Goal: Communication & Community: Answer question/provide support

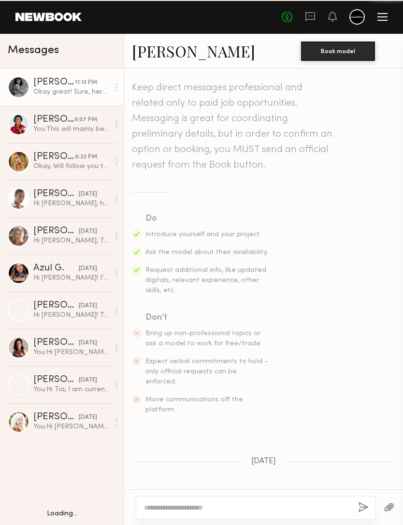
scroll to position [426, 0]
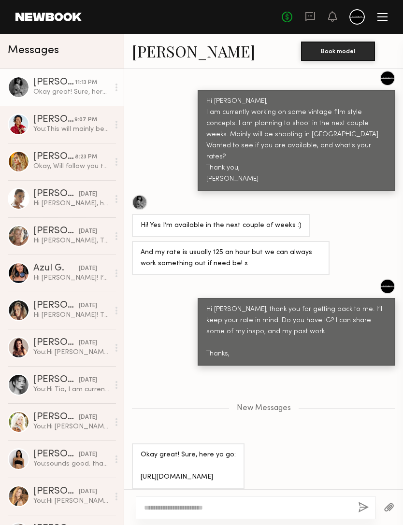
click at [283, 503] on textarea at bounding box center [247, 508] width 206 height 10
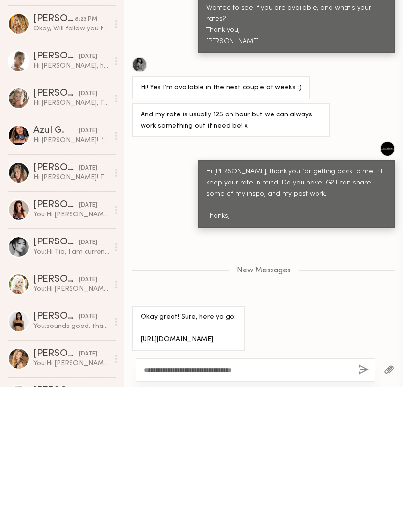
type textarea "**********"
click at [363, 502] on button "button" at bounding box center [363, 508] width 11 height 12
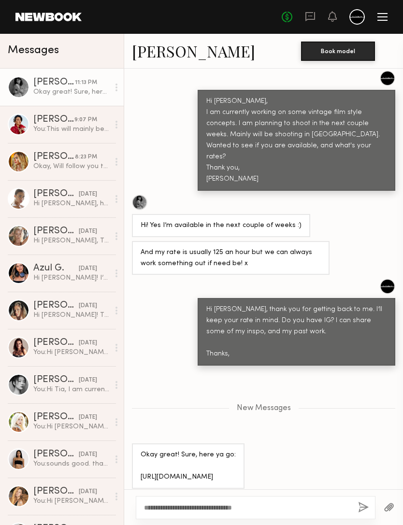
scroll to position [546, 0]
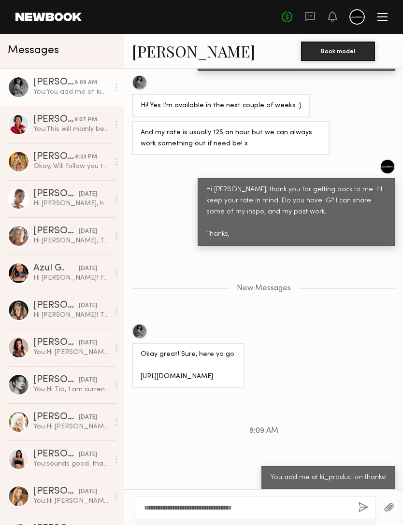
click at [236, 354] on div "Okay great! Sure, here ya go: https://www.instagram.com/marialtynbay?igsh=YXFre…" at bounding box center [188, 365] width 95 height 33
copy div "marialtynbay"
click at [355, 324] on div "Okay great! Sure, here ya go: https://www.instagram.com/marialtynbay?igsh=YXFre…" at bounding box center [263, 356] width 279 height 65
click at [375, 370] on div "Keep direct messages professional and related only to paid job opportunities. M…" at bounding box center [263, 279] width 279 height 421
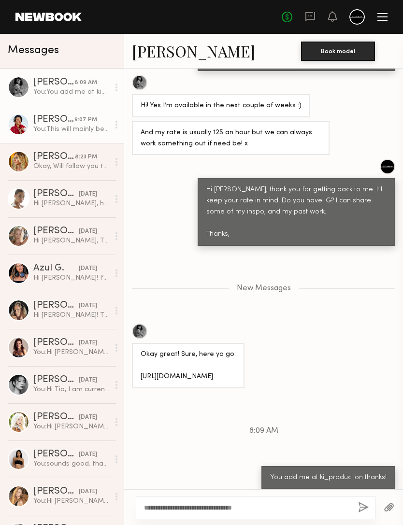
click at [73, 116] on div "Annah B." at bounding box center [53, 120] width 41 height 10
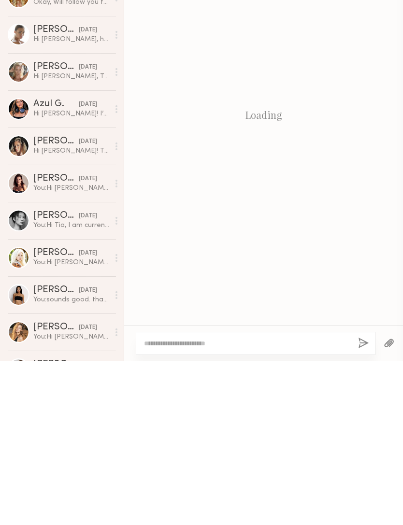
scroll to position [269, 0]
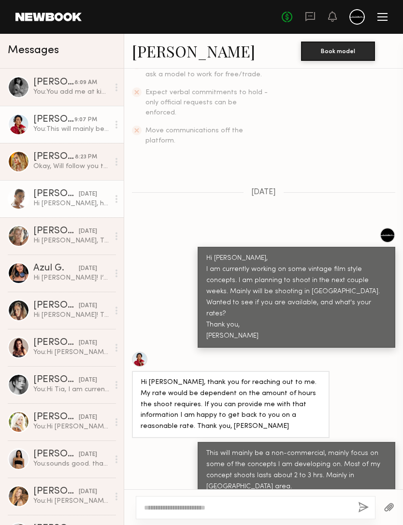
click at [70, 200] on div "Hi Maggie, how are you? I am available the beginning of November. Let me know w…" at bounding box center [71, 203] width 76 height 9
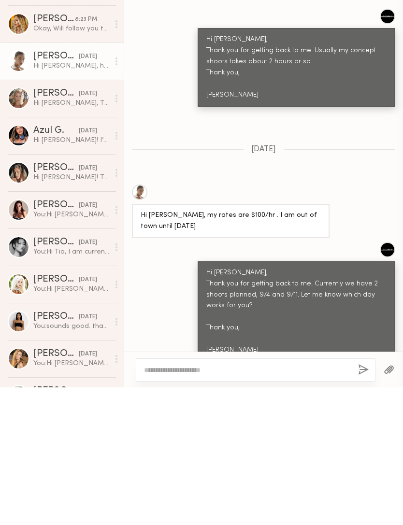
scroll to position [546, 0]
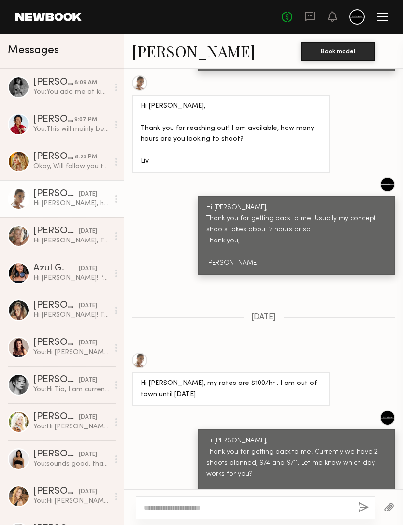
click at [150, 51] on link "Liv M." at bounding box center [193, 51] width 123 height 21
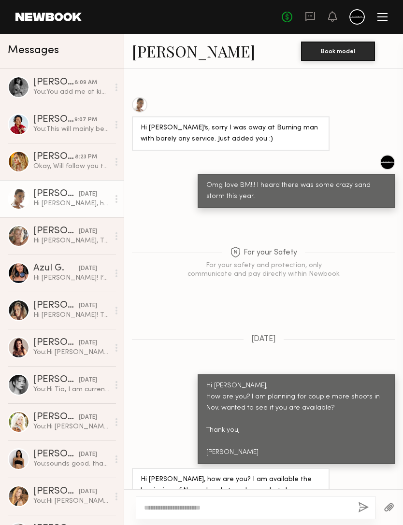
scroll to position [1209, 0]
click at [287, 496] on div at bounding box center [256, 507] width 240 height 23
click at [274, 496] on div at bounding box center [256, 507] width 240 height 23
click at [277, 503] on textarea at bounding box center [247, 508] width 206 height 10
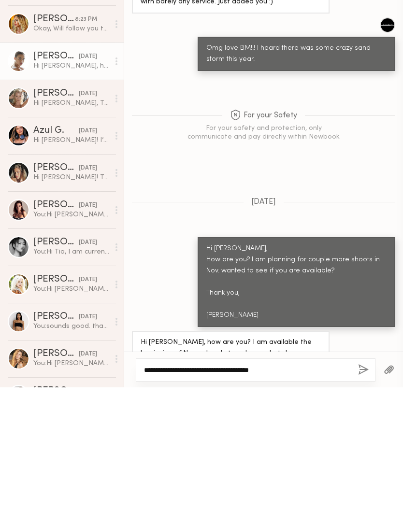
click at [217, 503] on textarea "**********" at bounding box center [247, 508] width 206 height 10
click at [212, 503] on textarea "**********" at bounding box center [247, 508] width 206 height 10
click at [327, 503] on textarea "**********" at bounding box center [247, 508] width 206 height 10
type textarea "**********"
click at [362, 502] on button "button" at bounding box center [363, 508] width 11 height 12
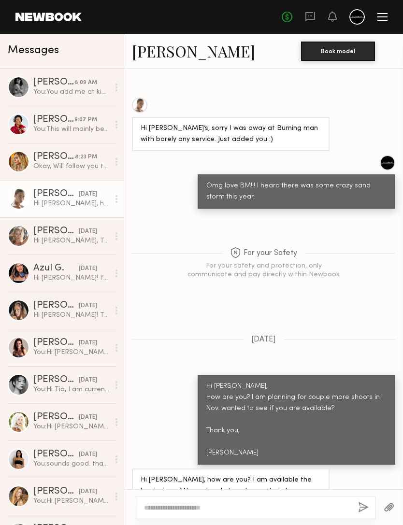
scroll to position [1403, 0]
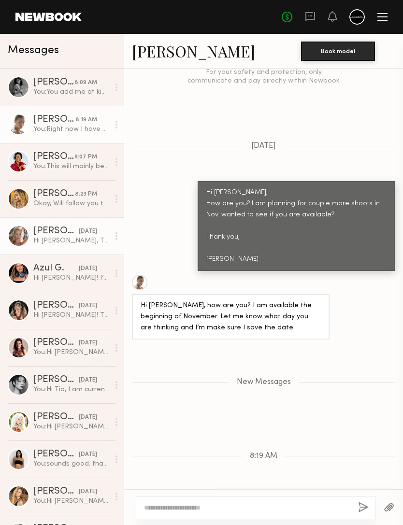
click at [69, 236] on div "Olya M." at bounding box center [55, 232] width 45 height 10
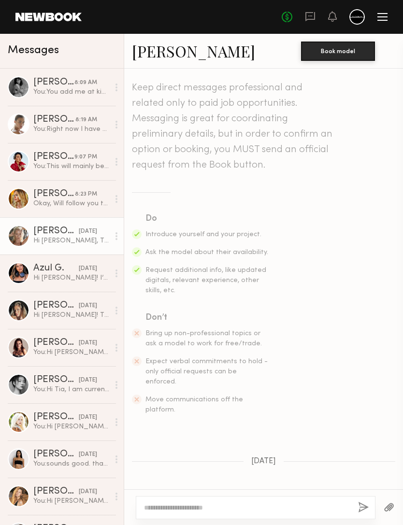
click at [172, 50] on link "Olya M." at bounding box center [193, 51] width 123 height 21
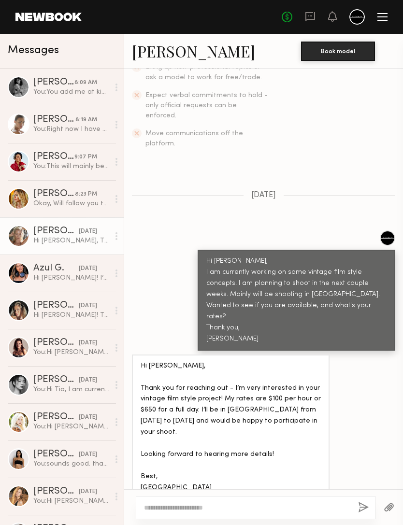
scroll to position [266, 0]
click at [265, 503] on textarea at bounding box center [247, 508] width 206 height 10
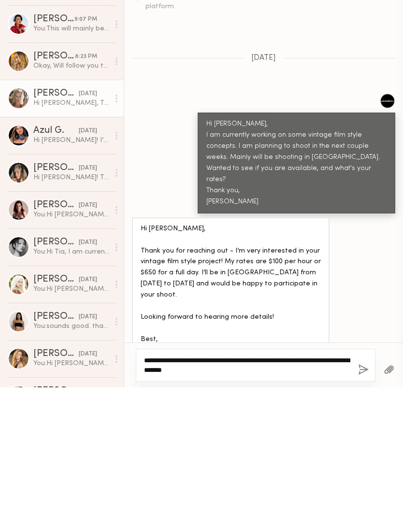
type textarea "**********"
click at [365, 502] on button "button" at bounding box center [363, 508] width 11 height 12
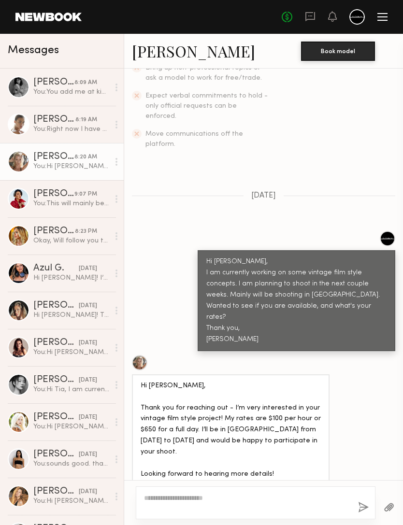
scroll to position [470, 0]
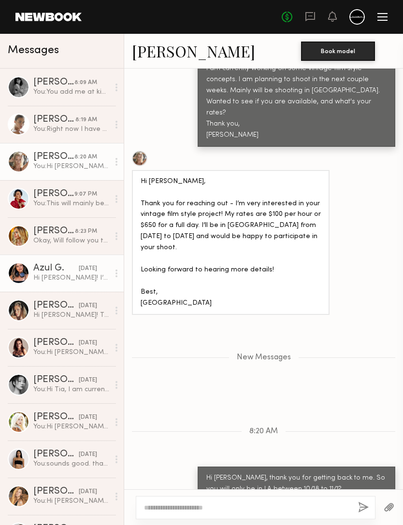
click at [79, 277] on div "Hi Maggie! I’m mostly available the next couple weeks and can definitely confir…" at bounding box center [71, 278] width 76 height 9
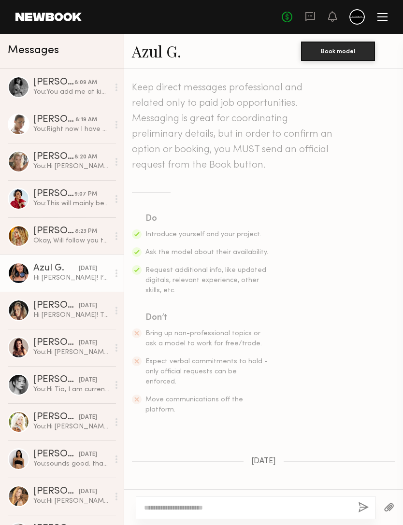
click at [157, 55] on link "Azul G." at bounding box center [156, 51] width 49 height 21
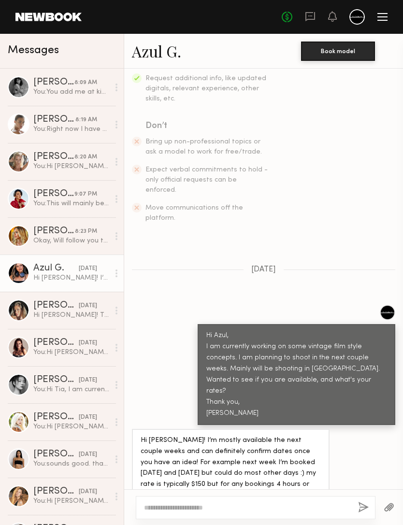
scroll to position [191, 0]
click at [266, 503] on textarea at bounding box center [247, 508] width 206 height 10
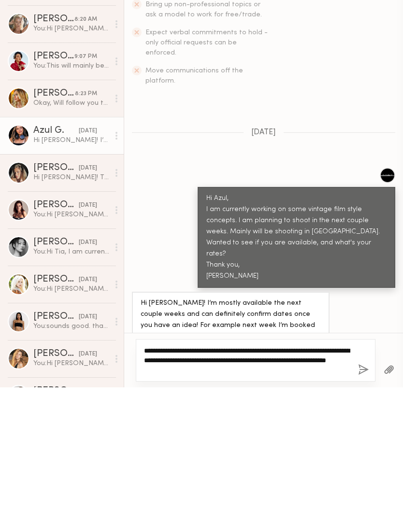
type textarea "**********"
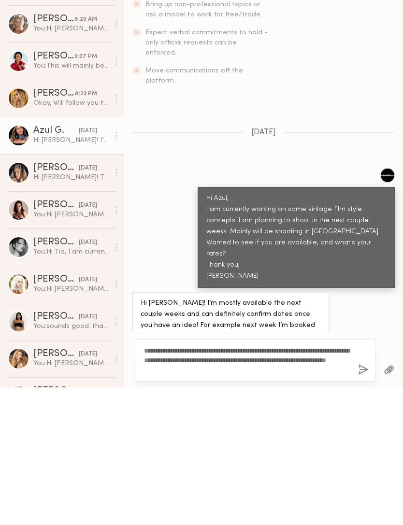
click at [363, 502] on button "button" at bounding box center [363, 508] width 11 height 12
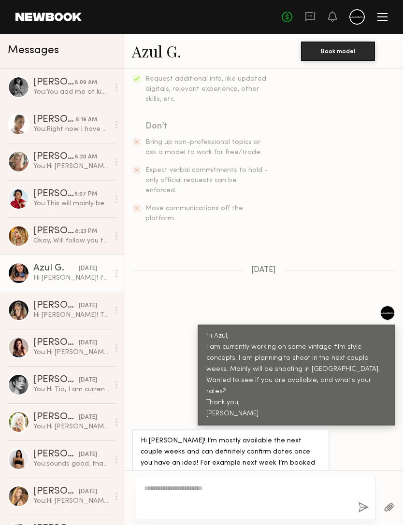
scroll to position [406, 0]
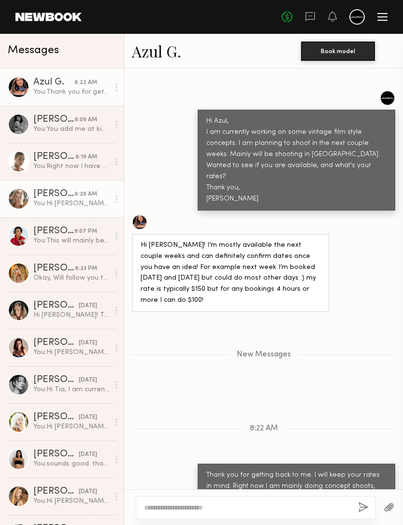
click at [75, 198] on div "8:20 AM" at bounding box center [85, 194] width 23 height 9
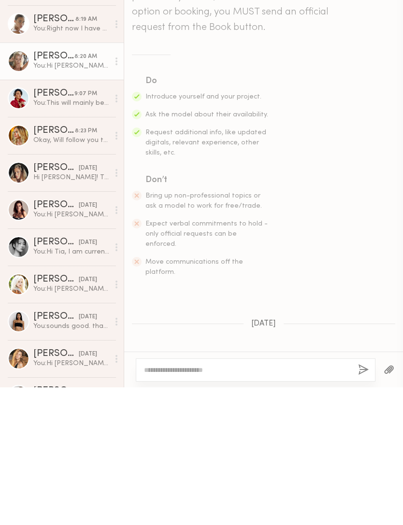
scroll to position [396, 0]
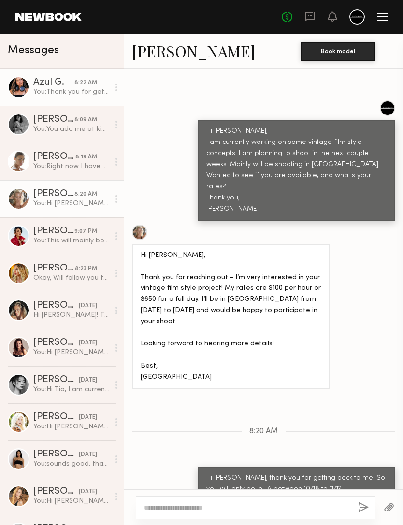
click at [69, 83] on div "Azul G." at bounding box center [53, 83] width 41 height 10
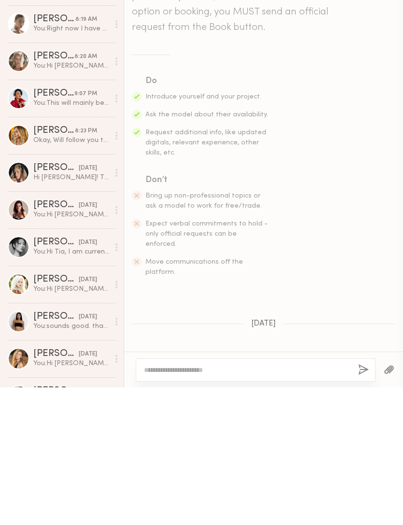
scroll to position [333, 0]
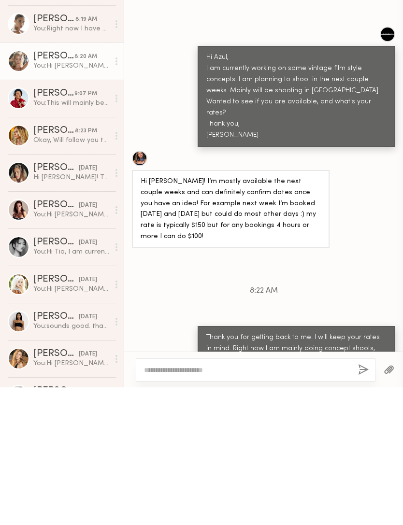
click at [78, 190] on div "8:20 AM" at bounding box center [85, 194] width 23 height 9
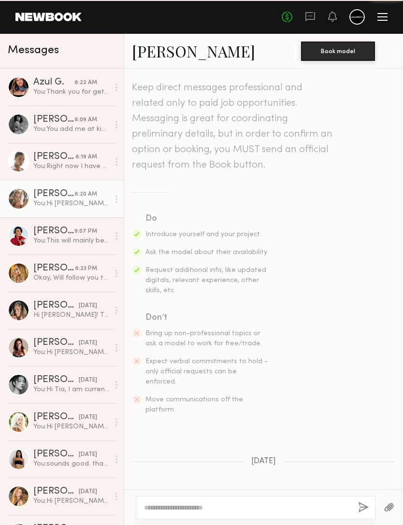
scroll to position [396, 0]
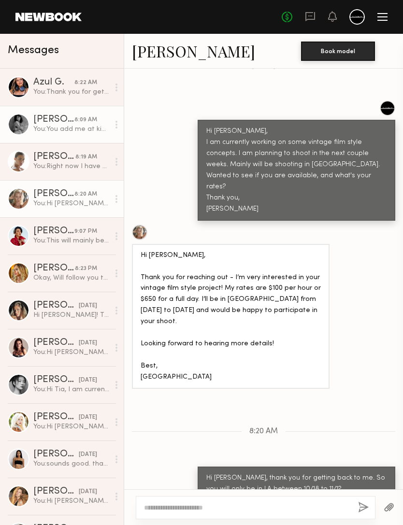
click at [77, 124] on div "8:09 AM" at bounding box center [85, 120] width 23 height 9
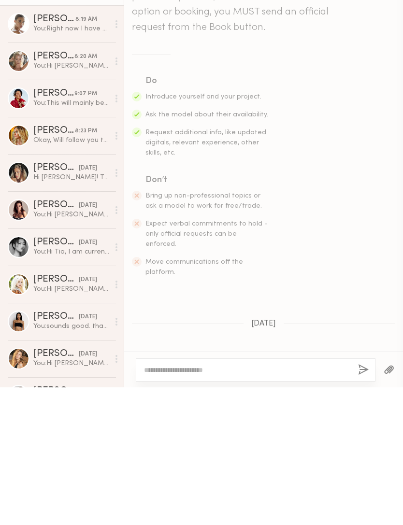
scroll to position [472, 0]
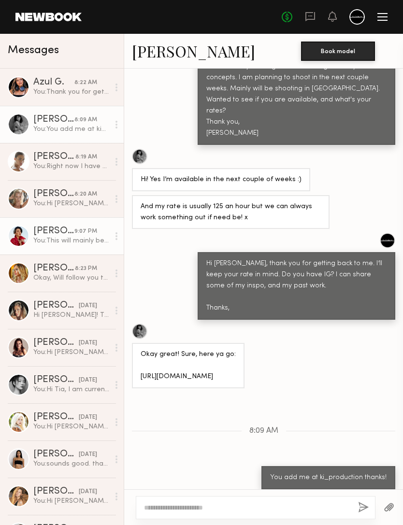
click at [81, 236] on div "9:07 PM" at bounding box center [85, 231] width 23 height 9
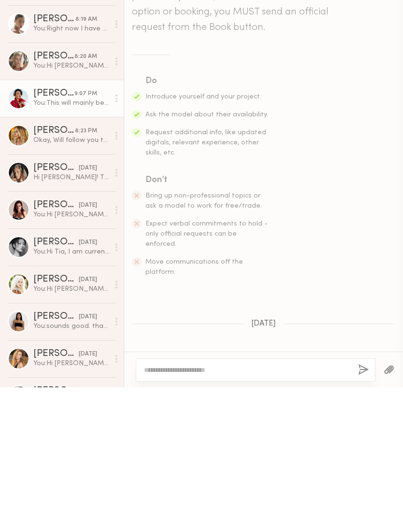
scroll to position [269, 0]
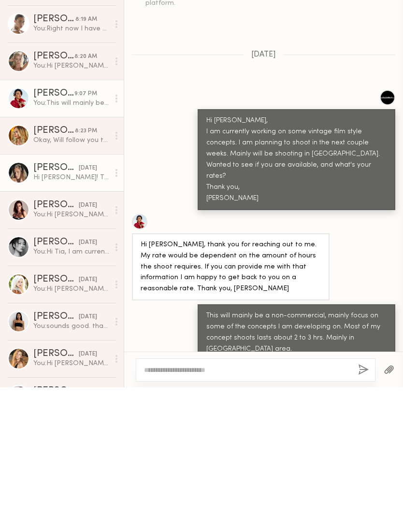
click at [80, 311] on div "Hi Maggie! Thanks for reaching out! I am available and my rate is 150/hour. Let…" at bounding box center [71, 315] width 76 height 9
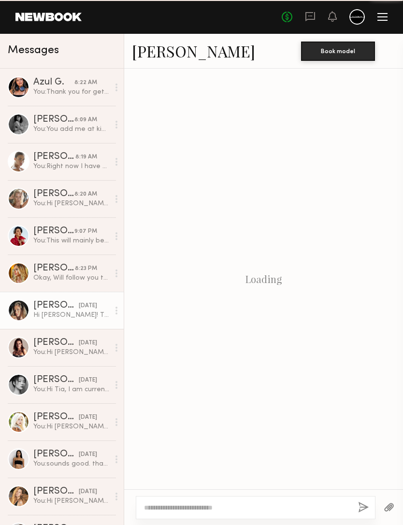
scroll to position [181, 0]
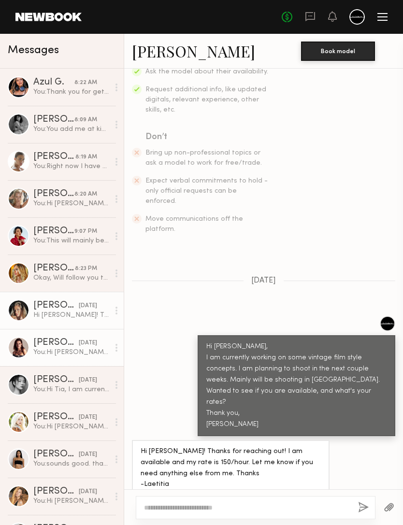
click at [79, 345] on div "yesterday" at bounding box center [88, 343] width 18 height 9
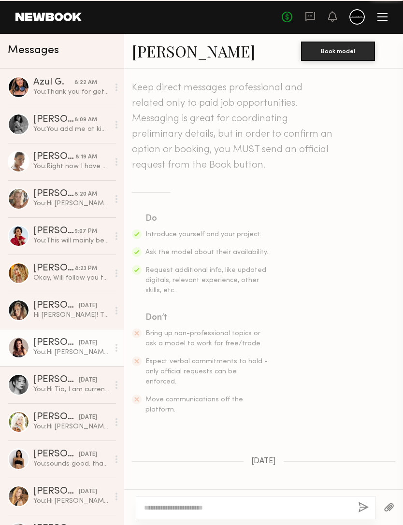
scroll to position [122, 0]
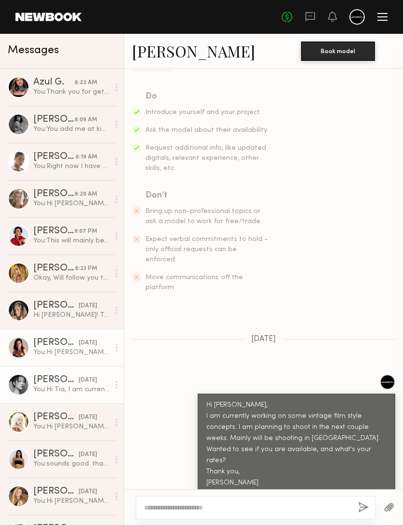
click at [79, 379] on div "yesterday" at bounding box center [88, 380] width 18 height 9
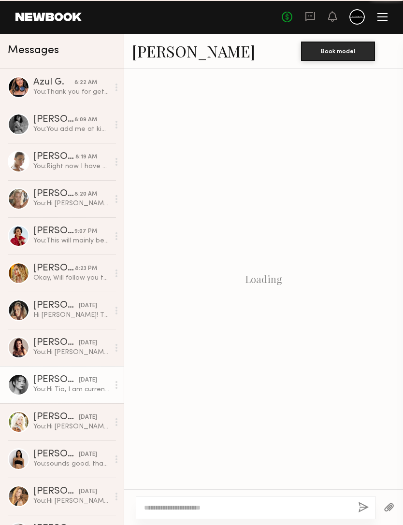
scroll to position [122, 0]
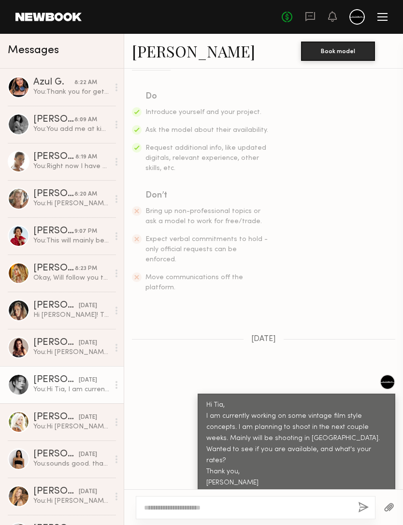
click at [82, 421] on html "Home Models Requests Job Posts Favorites Sign Out No fees up to $5,000 Messages…" at bounding box center [201, 262] width 403 height 525
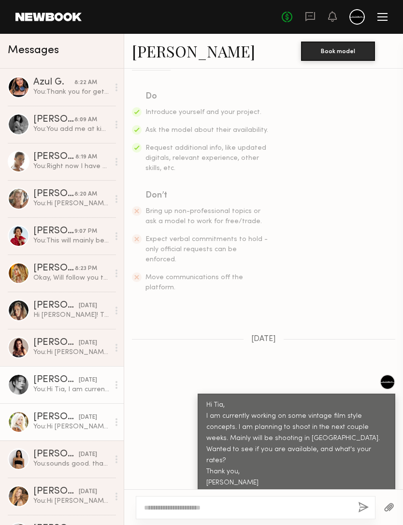
click at [83, 420] on div "yesterday" at bounding box center [88, 417] width 18 height 9
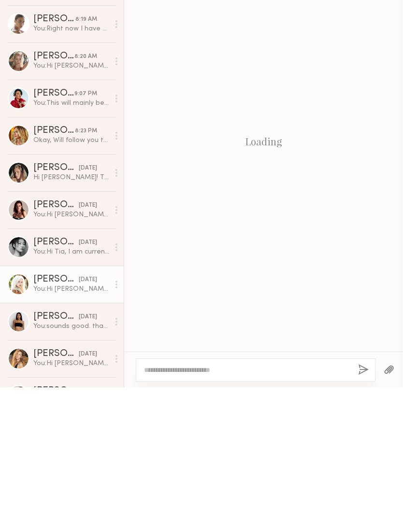
scroll to position [122, 0]
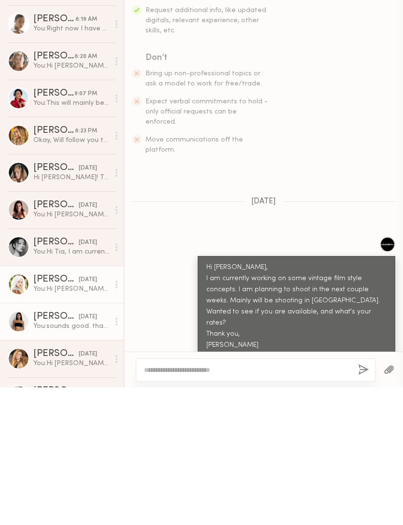
click at [73, 460] on div "You: sounds good. thank you" at bounding box center [71, 464] width 76 height 9
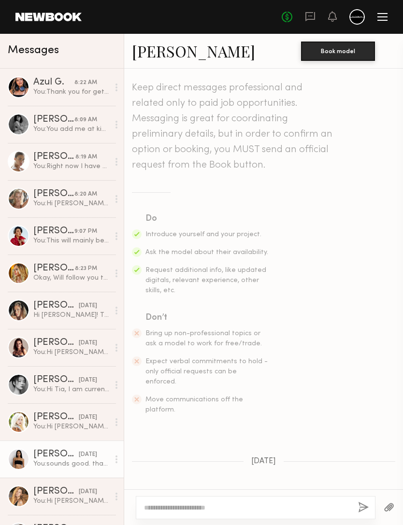
click at [159, 53] on link "Aleia A." at bounding box center [193, 51] width 123 height 21
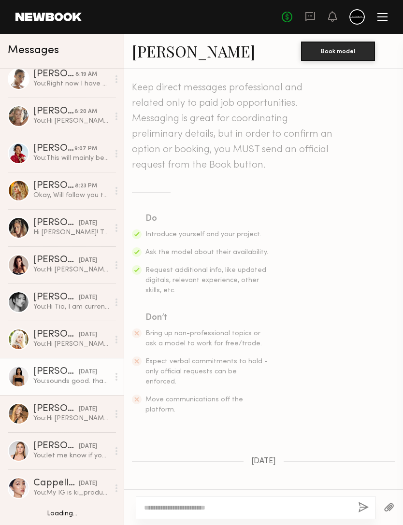
scroll to position [83, 0]
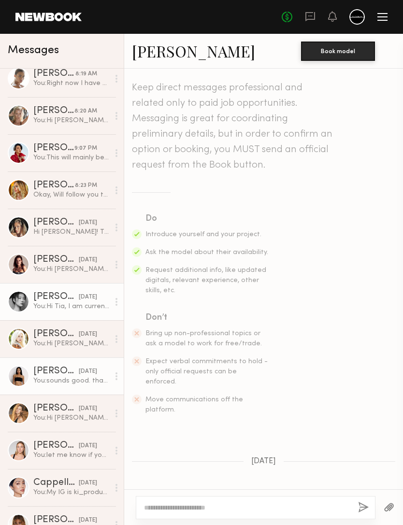
click at [76, 306] on div "You: Hi Tia, I am currently working on some vintage film style concepts. I am p…" at bounding box center [71, 306] width 76 height 9
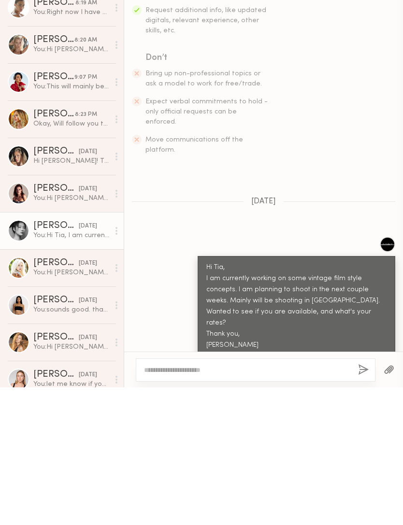
scroll to position [15, 0]
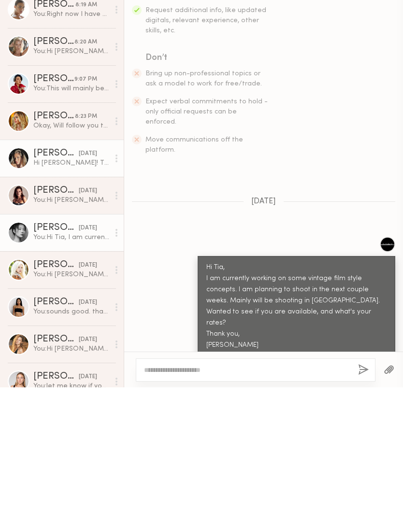
click at [73, 296] on div "Hi Maggie! Thanks for reaching out! I am available and my rate is 150/hour. Let…" at bounding box center [71, 300] width 76 height 9
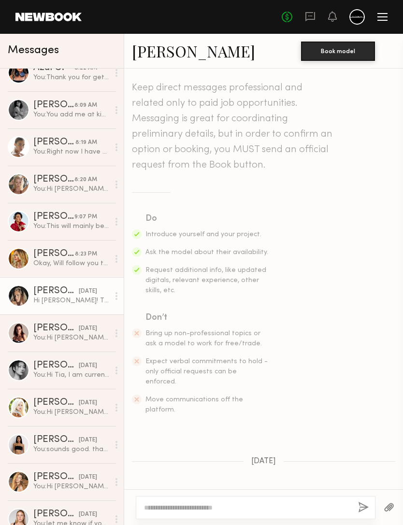
click at [170, 58] on link "Laetitia F." at bounding box center [193, 51] width 123 height 21
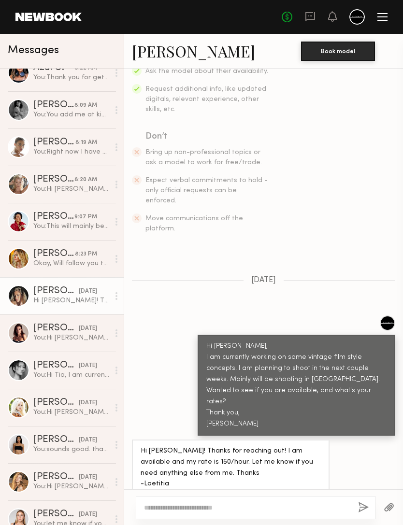
click at [273, 503] on textarea at bounding box center [247, 508] width 206 height 10
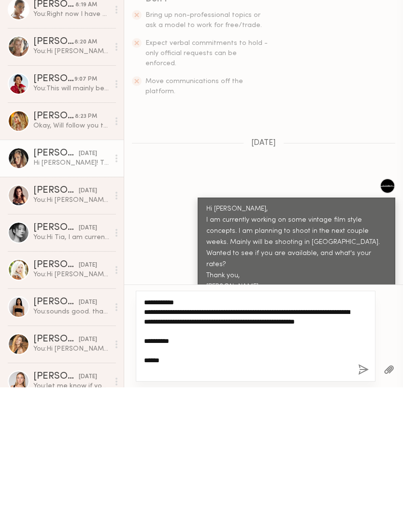
type textarea "**********"
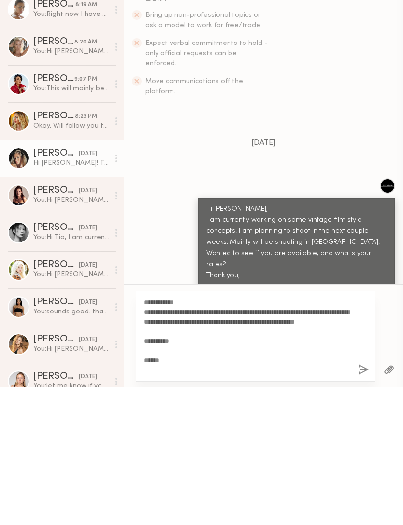
click at [361, 502] on button "button" at bounding box center [363, 508] width 11 height 12
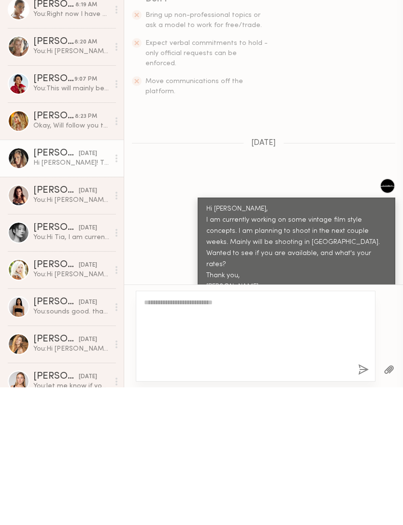
scroll to position [449, 0]
